Goal: Information Seeking & Learning: Learn about a topic

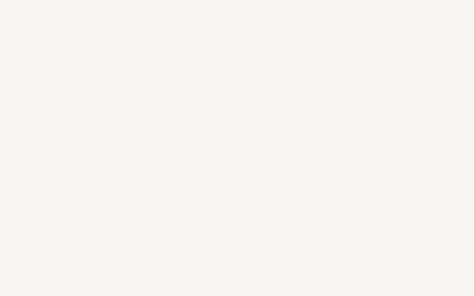
select select "DE"
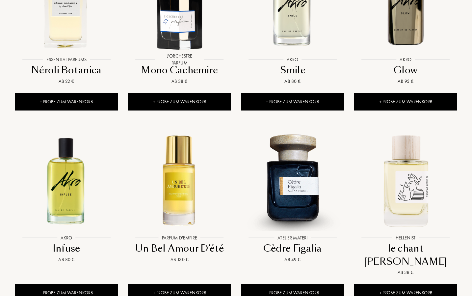
scroll to position [590, 0]
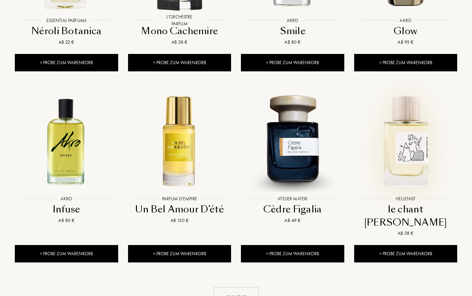
click at [388, 132] on img at bounding box center [406, 141] width 102 height 102
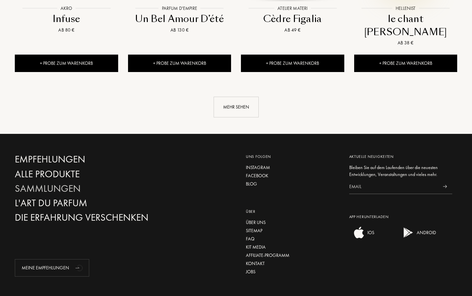
scroll to position [778, 0]
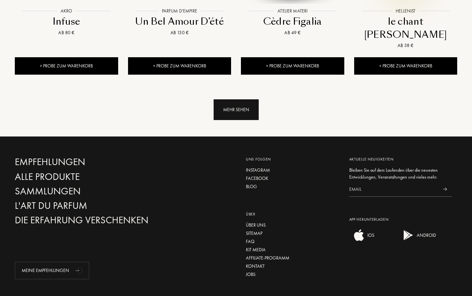
click at [237, 99] on div "Mehr sehen" at bounding box center [236, 109] width 45 height 21
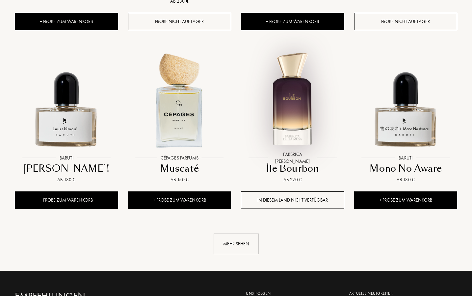
scroll to position [1195, 0]
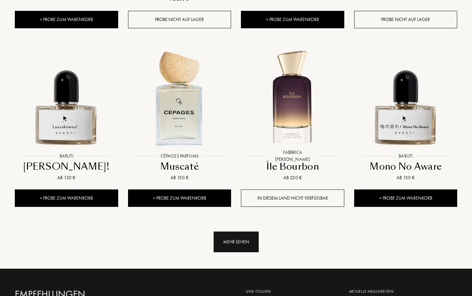
click at [230, 232] on div "Mehr sehen" at bounding box center [236, 242] width 45 height 21
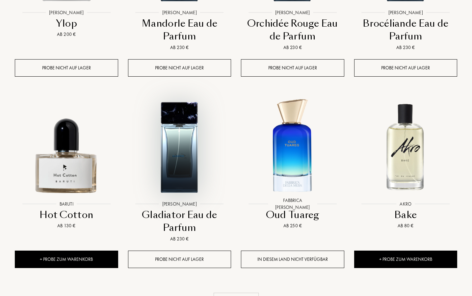
scroll to position [1710, 0]
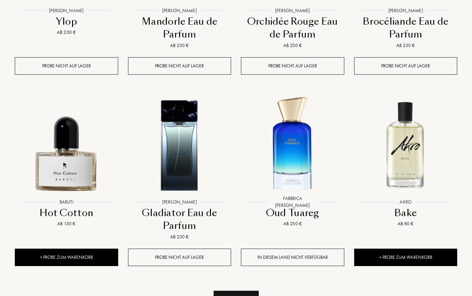
click at [238, 291] on div "Mehr sehen" at bounding box center [236, 301] width 45 height 21
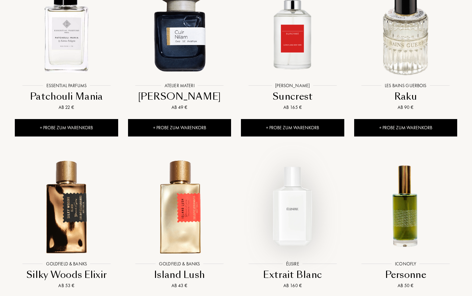
scroll to position [2198, 0]
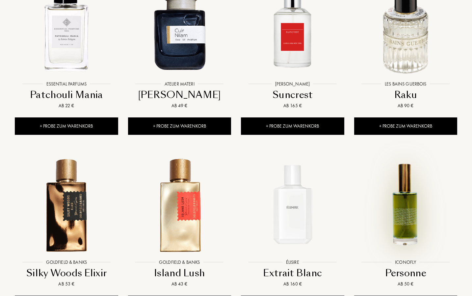
click at [406, 165] on img at bounding box center [406, 205] width 102 height 102
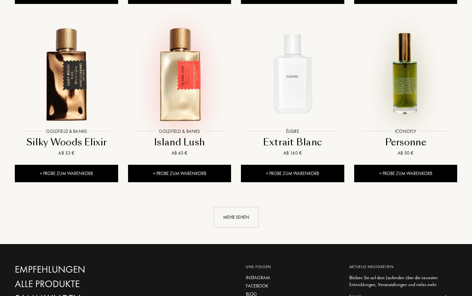
scroll to position [2339, 0]
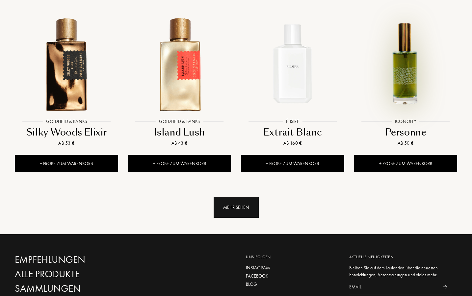
click at [225, 197] on div "Mehr sehen" at bounding box center [236, 207] width 45 height 21
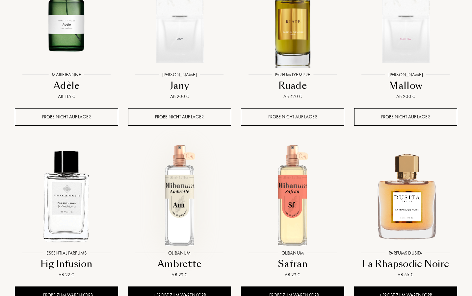
scroll to position [2756, 0]
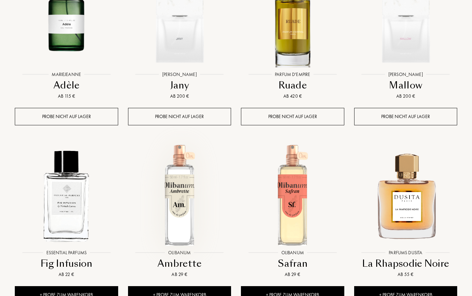
click at [192, 153] on img at bounding box center [180, 195] width 102 height 102
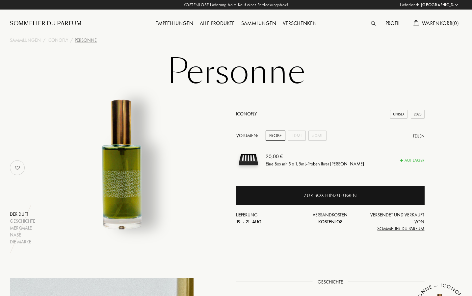
select select "DE"
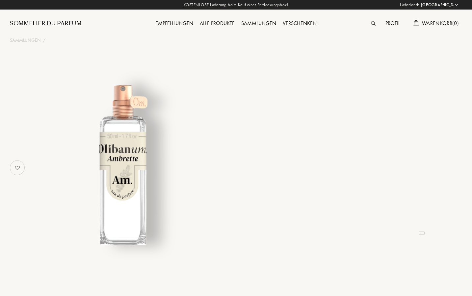
select select "DE"
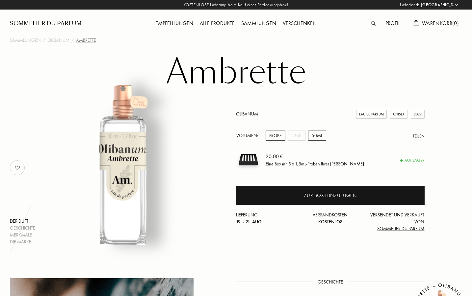
click at [314, 137] on div "50mL" at bounding box center [317, 136] width 18 height 10
click at [250, 115] on link "Olibanum" at bounding box center [247, 114] width 22 height 6
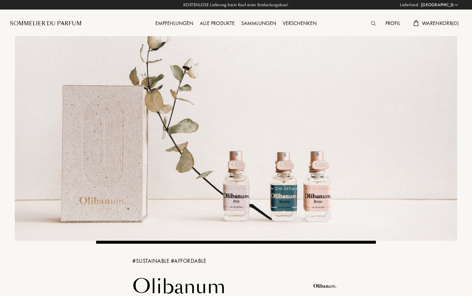
select select "DE"
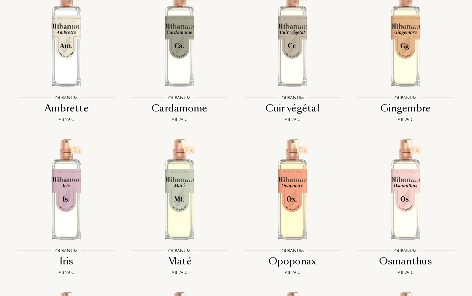
scroll to position [1090, 0]
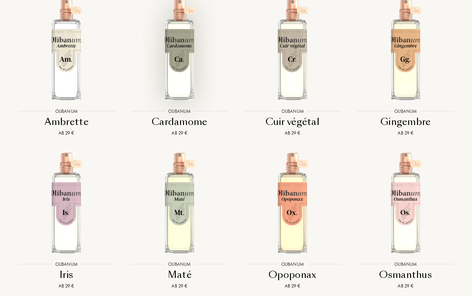
click at [186, 74] on img at bounding box center [180, 50] width 102 height 102
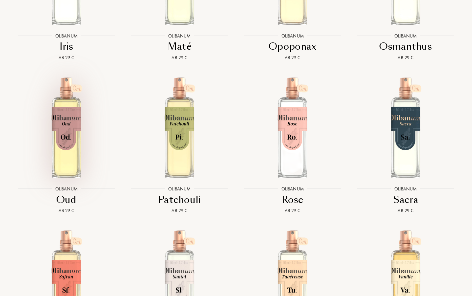
scroll to position [1345, 0]
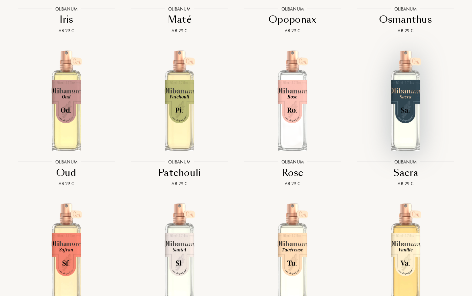
click at [402, 99] on img at bounding box center [406, 101] width 102 height 102
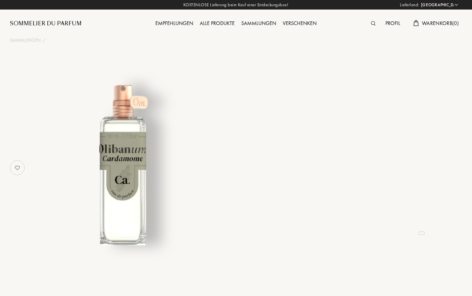
select select "DE"
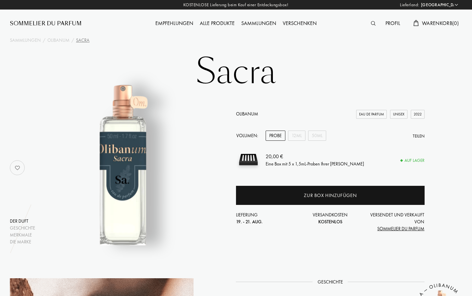
select select "DE"
click at [314, 134] on div "50mL" at bounding box center [317, 136] width 18 height 10
